Goal: Information Seeking & Learning: Learn about a topic

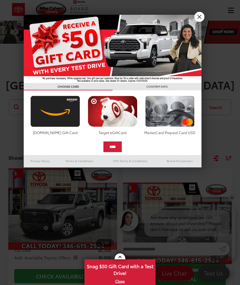
click at [201, 17] on link "X" at bounding box center [199, 17] width 10 height 10
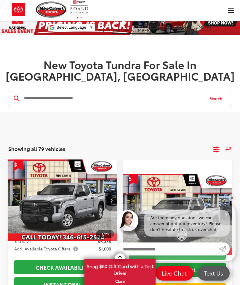
scroll to position [9, 0]
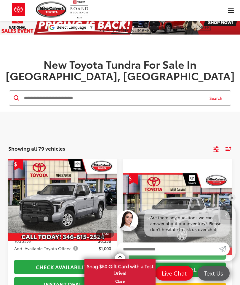
click at [219, 146] on icon "Select filters" at bounding box center [215, 149] width 7 height 7
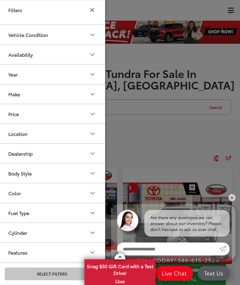
click at [96, 197] on button "Color" at bounding box center [52, 193] width 106 height 19
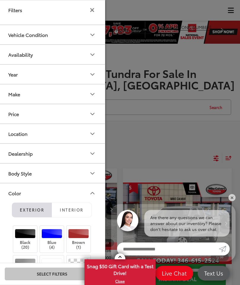
click at [84, 234] on div at bounding box center [78, 233] width 21 height 9
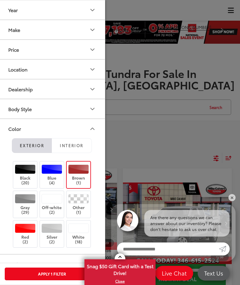
scroll to position [66, 0]
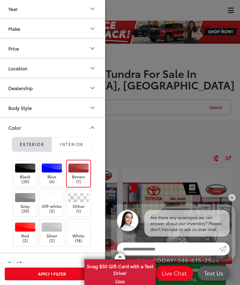
click at [30, 230] on div at bounding box center [25, 227] width 21 height 9
click at [91, 164] on label "Brown (1)" at bounding box center [79, 174] width 24 height 21
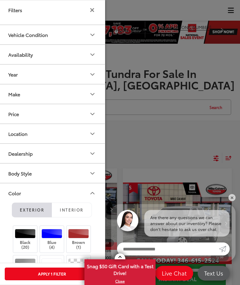
scroll to position [0, 0]
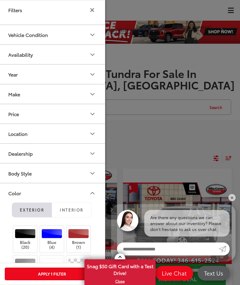
click at [186, 159] on div at bounding box center [120, 142] width 240 height 285
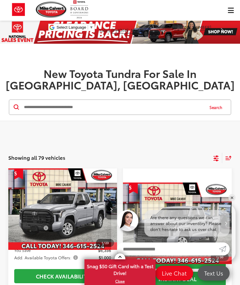
click at [217, 156] on icon "Select filters" at bounding box center [215, 158] width 5 height 4
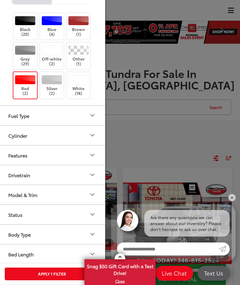
scroll to position [213, 0]
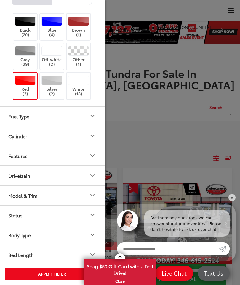
click at [55, 275] on button "Apply 1 Filter" at bounding box center [52, 274] width 94 height 13
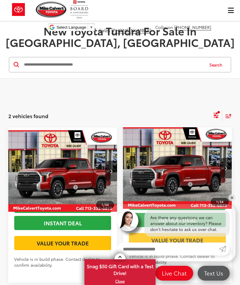
scroll to position [42, 0]
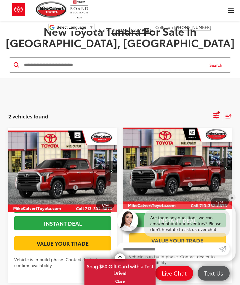
click at [113, 161] on button "Next image" at bounding box center [111, 171] width 12 height 21
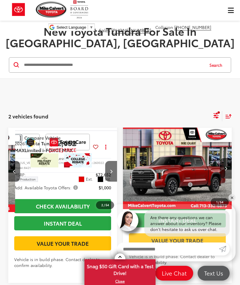
scroll to position [0, 109]
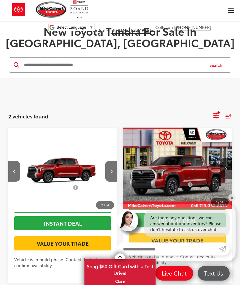
click at [115, 163] on button "Next image" at bounding box center [111, 171] width 12 height 21
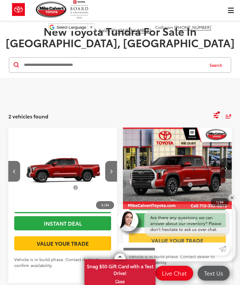
scroll to position [0, 219]
click at [116, 165] on button "Next image" at bounding box center [111, 171] width 12 height 21
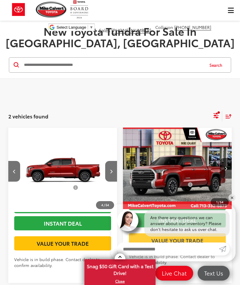
click at [116, 165] on button "Next image" at bounding box center [111, 171] width 12 height 21
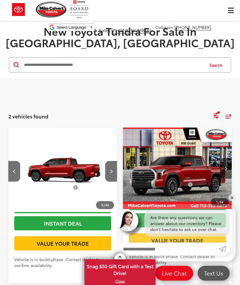
click at [116, 161] on button "Next image" at bounding box center [111, 171] width 12 height 21
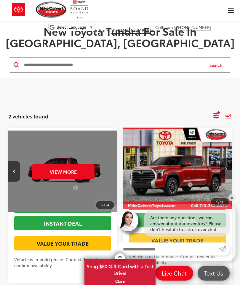
scroll to position [0, 547]
click at [77, 164] on button "View More" at bounding box center [63, 171] width 62 height 15
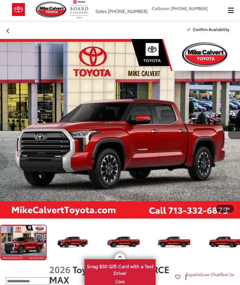
click at [239, 132] on button "Next image" at bounding box center [234, 129] width 12 height 21
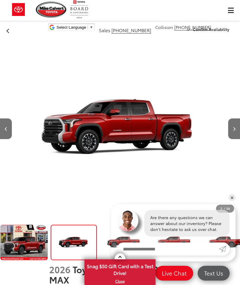
click at [237, 133] on button "Next image" at bounding box center [234, 129] width 12 height 21
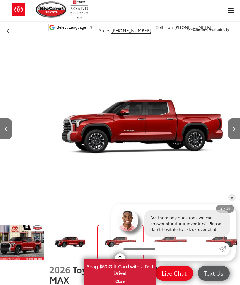
scroll to position [0, 4]
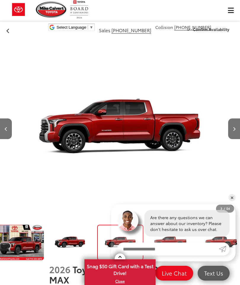
click at [238, 131] on button "Next image" at bounding box center [234, 129] width 12 height 21
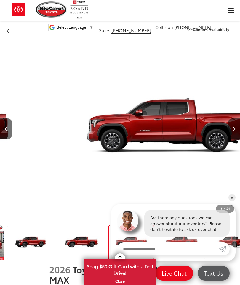
scroll to position [0, 54]
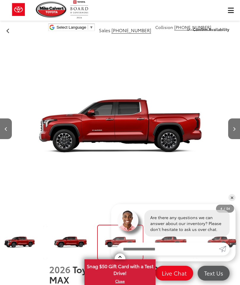
click at [237, 132] on button "Next image" at bounding box center [234, 129] width 12 height 21
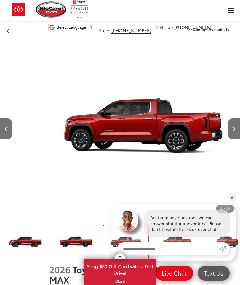
scroll to position [0, 958]
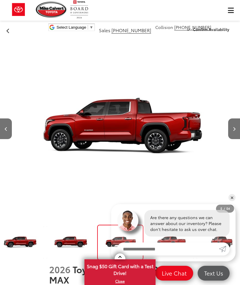
click at [235, 131] on button "Next image" at bounding box center [234, 129] width 12 height 21
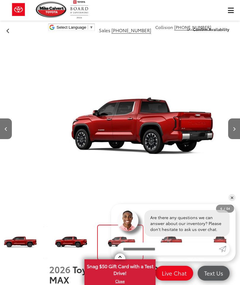
scroll to position [0, 1198]
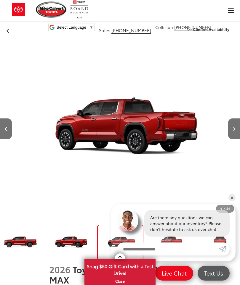
click at [232, 130] on button "Next image" at bounding box center [234, 129] width 12 height 21
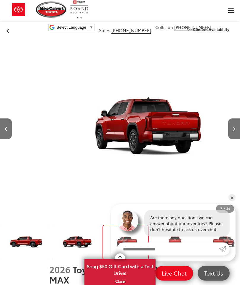
scroll to position [0, 1438]
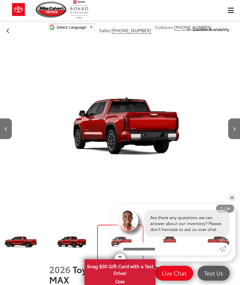
click at [235, 131] on button "Next image" at bounding box center [234, 129] width 12 height 21
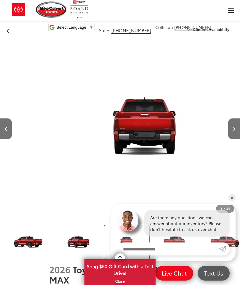
scroll to position [0, 1677]
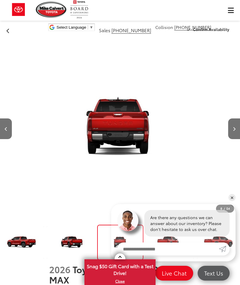
click at [235, 130] on button "Next image" at bounding box center [234, 129] width 12 height 21
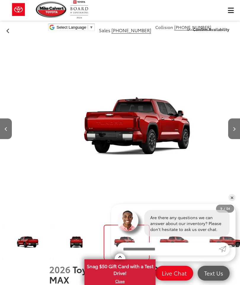
scroll to position [0, 1917]
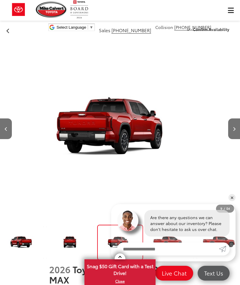
click at [238, 129] on button "Next image" at bounding box center [234, 129] width 12 height 21
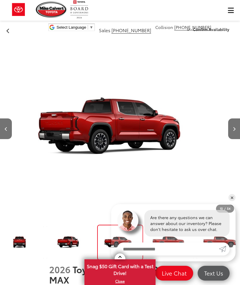
click at [237, 130] on button "Next image" at bounding box center [234, 129] width 12 height 21
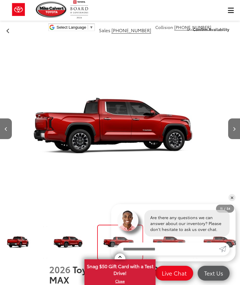
click at [238, 129] on button "Next image" at bounding box center [234, 129] width 12 height 21
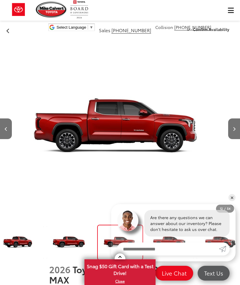
click at [237, 130] on button "Next image" at bounding box center [234, 129] width 12 height 21
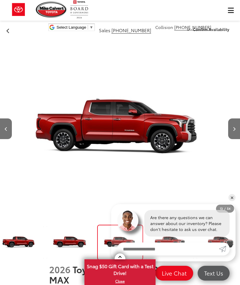
click at [236, 130] on button "Next image" at bounding box center [234, 129] width 12 height 21
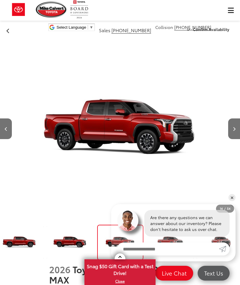
click at [236, 130] on button "Next image" at bounding box center [234, 129] width 12 height 21
